Goal: Check status: Check status

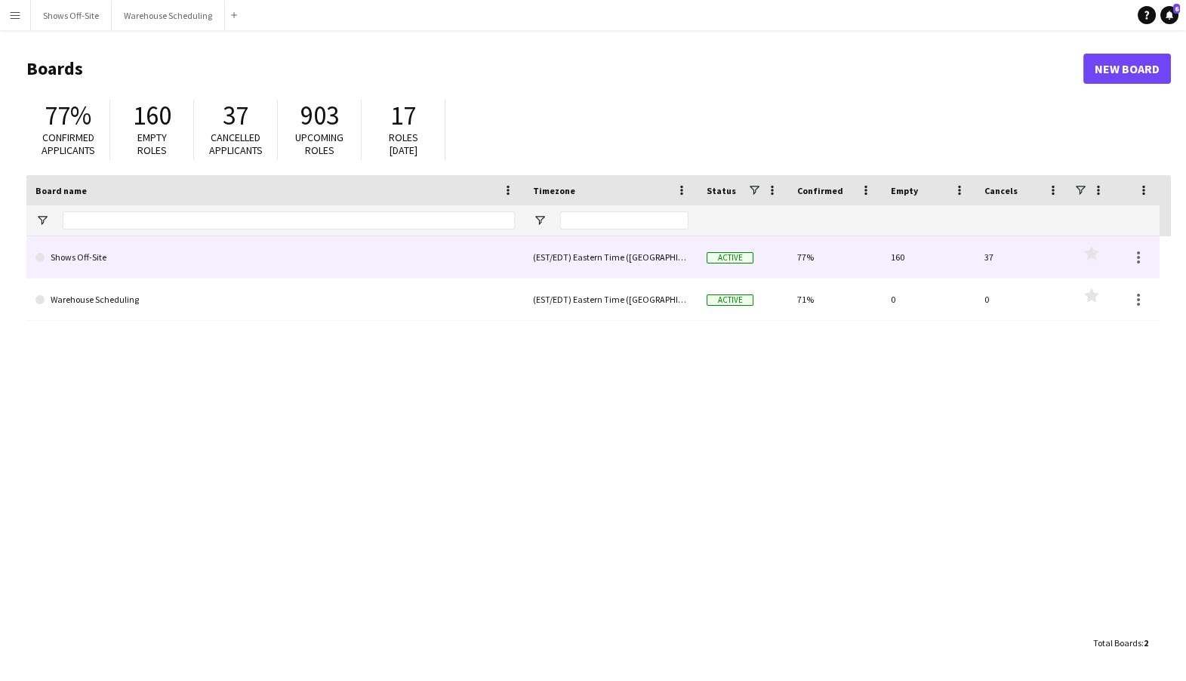
click at [151, 254] on link "Shows Off-Site" at bounding box center [274, 257] width 479 height 42
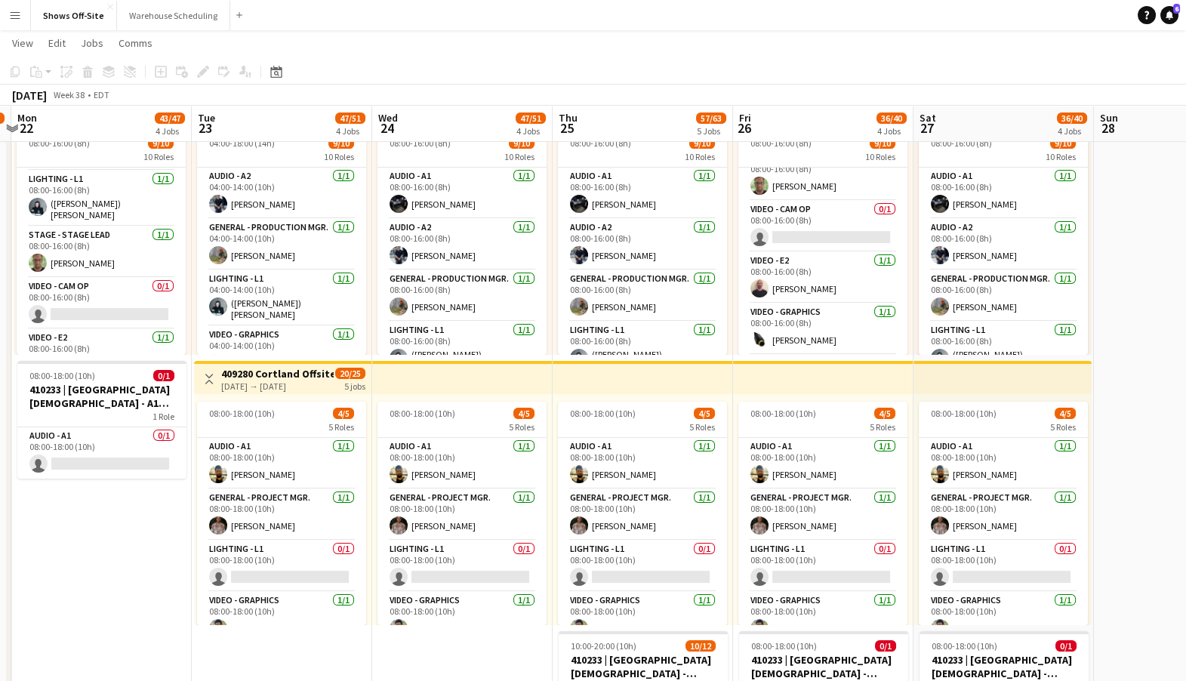
click at [1133, 540] on app-date-cell "08:00-18:00 (10h) 0/1 410233 | North Point Community Church - Frequency Camp FF…" at bounding box center [1184, 214] width 180 height 1341
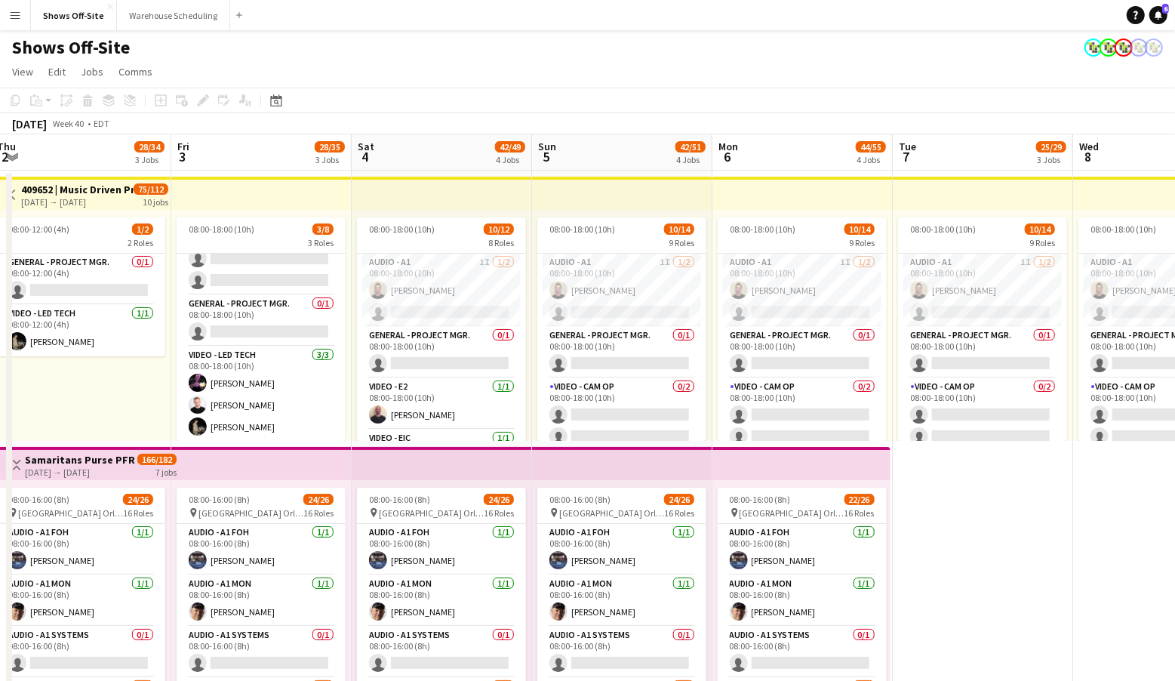
scroll to position [0, 551]
